Goal: Transaction & Acquisition: Purchase product/service

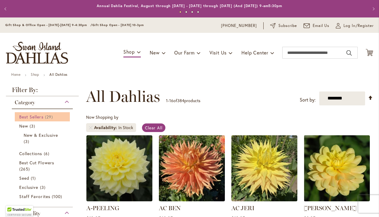
click at [40, 117] on span "Best Sellers" at bounding box center [31, 117] width 24 height 6
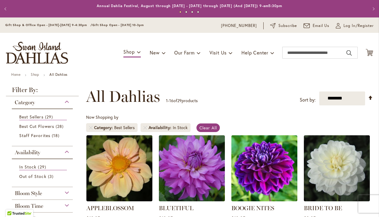
click at [216, 91] on div "**********" at bounding box center [229, 97] width 287 height 18
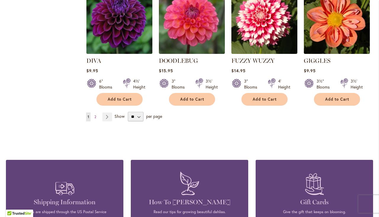
scroll to position [533, 0]
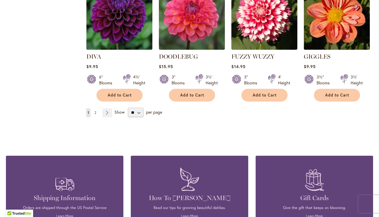
click at [96, 110] on span "2" at bounding box center [95, 112] width 2 height 4
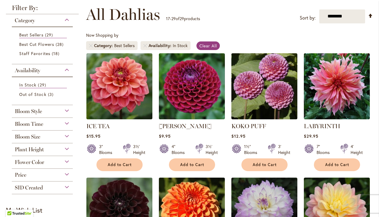
scroll to position [83, 0]
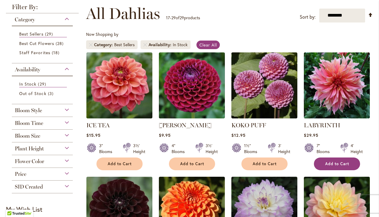
click at [337, 163] on span "Add to Cart" at bounding box center [337, 163] width 24 height 5
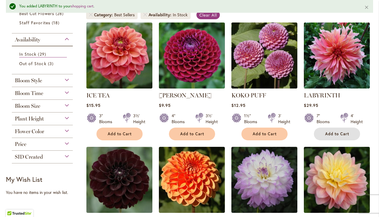
scroll to position [110, 0]
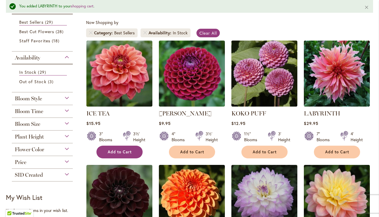
click at [114, 156] on button "Add to Cart" at bounding box center [120, 152] width 46 height 13
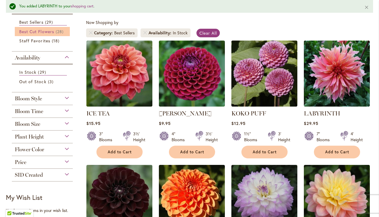
click at [39, 33] on span "Best Cut Flowers" at bounding box center [36, 32] width 35 height 6
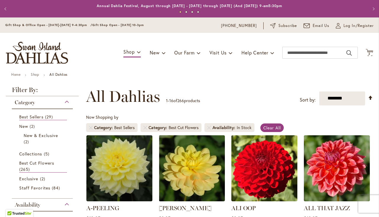
click at [264, 90] on div "**********" at bounding box center [229, 97] width 287 height 18
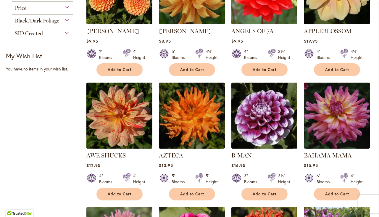
scroll to position [320, 0]
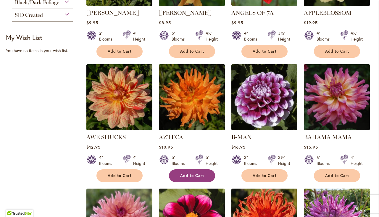
click at [197, 176] on span "Add to Cart" at bounding box center [192, 175] width 24 height 5
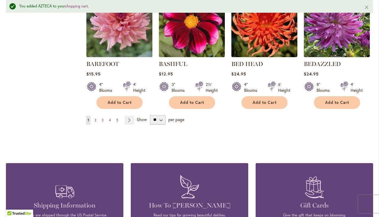
scroll to position [549, 0]
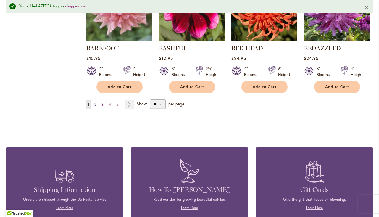
click at [97, 104] on link "Page 2" at bounding box center [95, 104] width 5 height 9
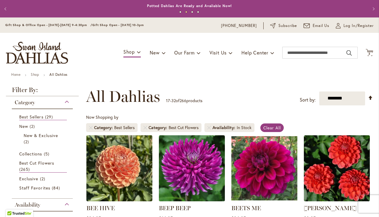
click at [221, 92] on div "**********" at bounding box center [229, 97] width 287 height 18
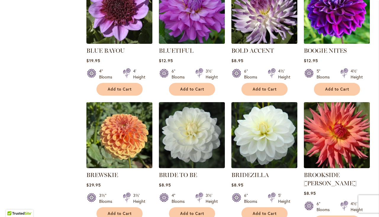
scroll to position [426, 0]
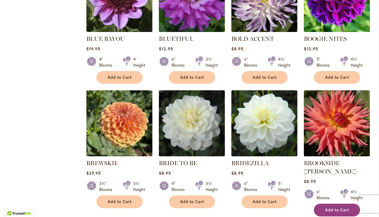
click at [341, 208] on span "Add to Cart" at bounding box center [337, 210] width 24 height 5
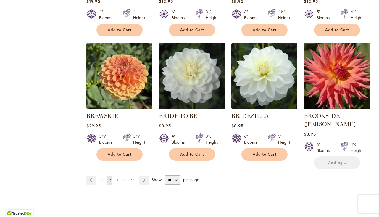
scroll to position [0, 0]
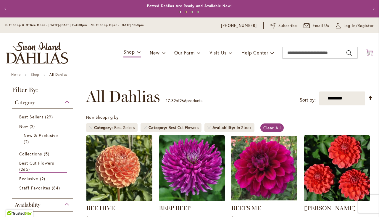
click at [370, 51] on icon "Cart .cls-1 { fill: #231f20; }" at bounding box center [369, 52] width 7 height 7
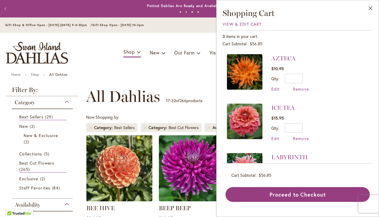
click at [352, 75] on li "AZTECA $10.95 Qty * Update Edit Remove" at bounding box center [298, 76] width 142 height 44
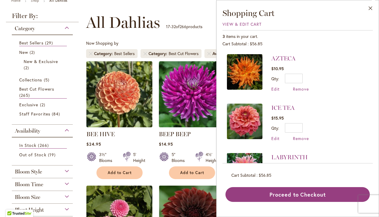
scroll to position [83, 0]
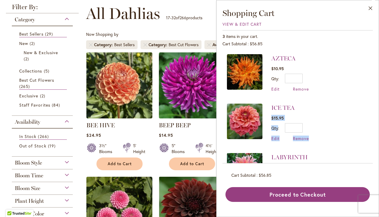
drag, startPoint x: 348, startPoint y: 106, endPoint x: 347, endPoint y: 140, distance: 33.8
click at [347, 142] on li "ICE TEA $15.95 Qty * Update Edit Remove" at bounding box center [298, 122] width 142 height 49
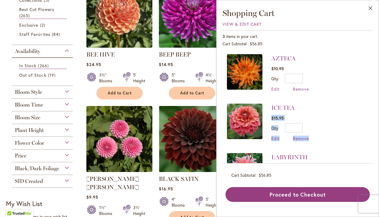
scroll to position [154, 0]
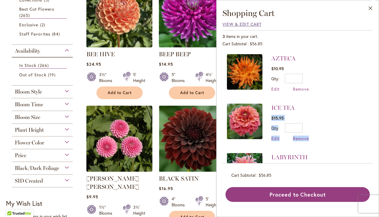
click at [238, 26] on span "View & Edit Cart" at bounding box center [242, 24] width 39 height 6
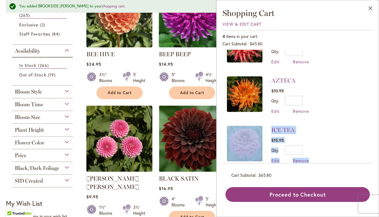
scroll to position [87, 0]
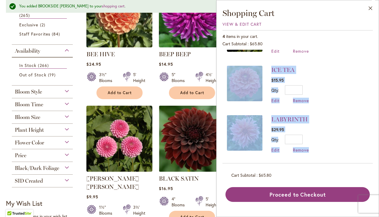
drag, startPoint x: 348, startPoint y: 136, endPoint x: 345, endPoint y: 167, distance: 30.6
click at [345, 167] on div "4 items in your cart. Cart Subtotal $65.80 Recently added item(s) BROOKSIDE CHE…" at bounding box center [298, 116] width 150 height 172
click at [346, 66] on li "ICE TEA $15.95 Qty * Update Edit Remove" at bounding box center [298, 84] width 142 height 49
